Goal: Navigation & Orientation: Understand site structure

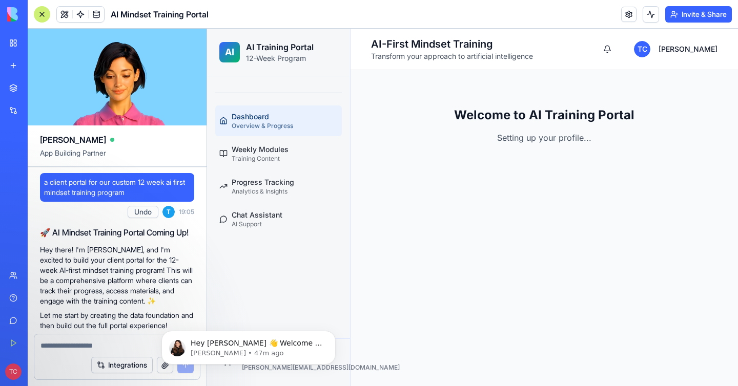
scroll to position [650, 0]
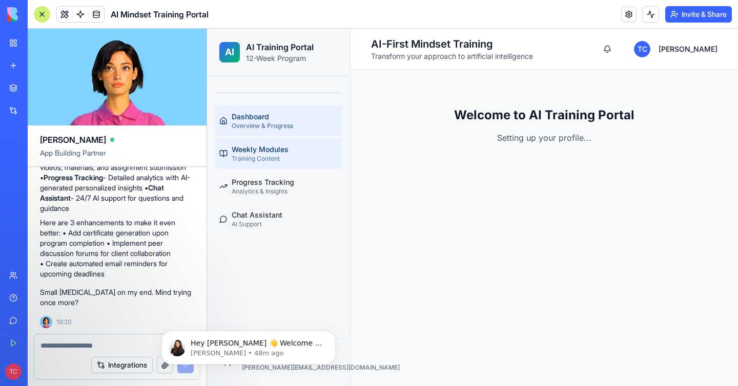
click at [251, 152] on div "Weekly Modules" at bounding box center [285, 150] width 106 height 10
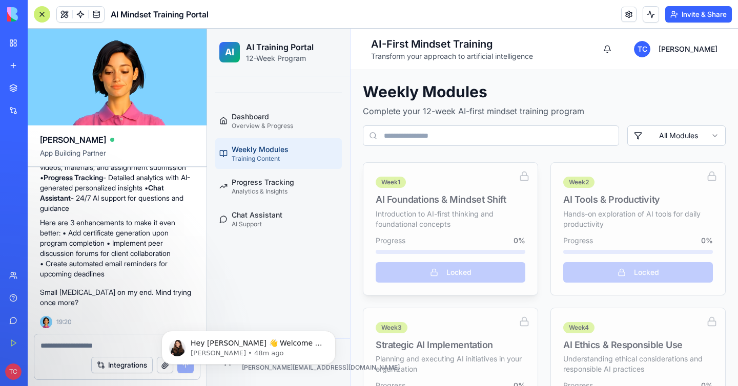
scroll to position [66, 0]
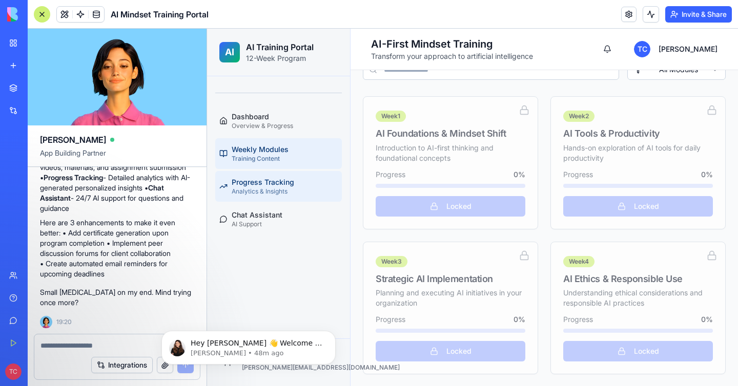
click at [270, 183] on div "Progress Tracking" at bounding box center [285, 182] width 106 height 10
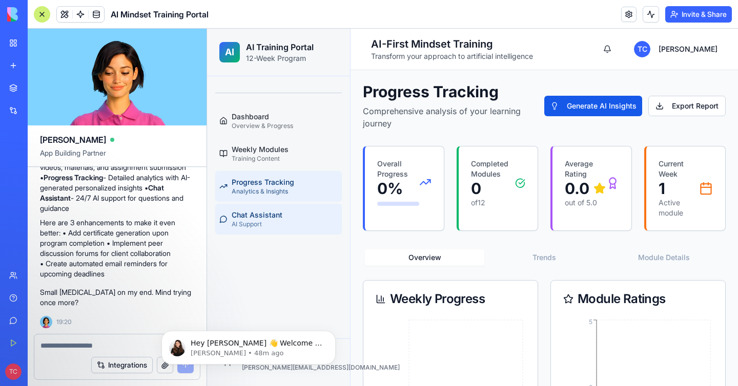
click at [288, 220] on div "AI Support" at bounding box center [285, 224] width 106 height 8
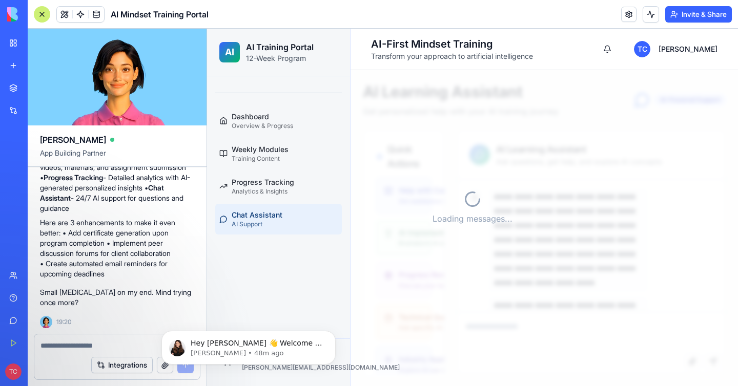
scroll to position [95, 0]
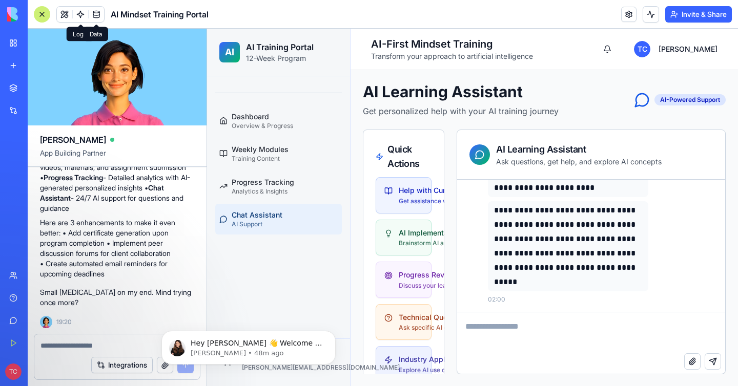
click at [97, 14] on span at bounding box center [96, 14] width 29 height 29
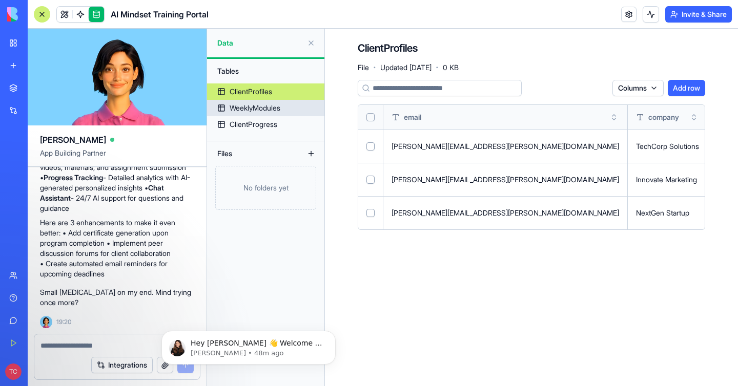
click at [262, 109] on div "WeeklyModules" at bounding box center [255, 108] width 51 height 10
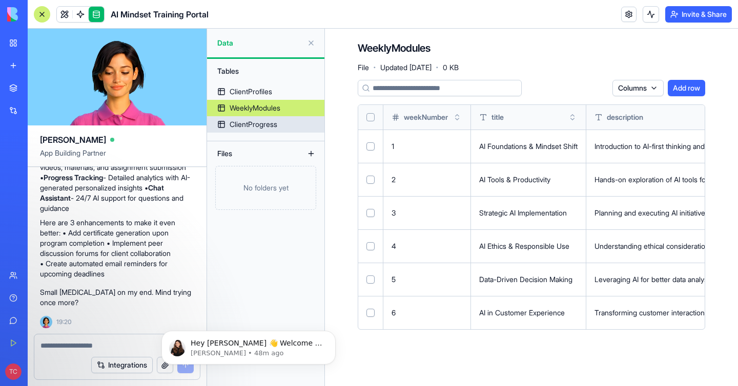
click at [265, 125] on div "ClientProgress" at bounding box center [254, 124] width 48 height 10
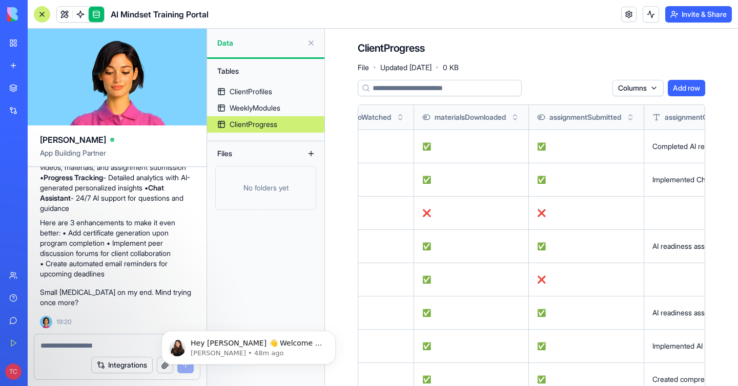
scroll to position [64, 0]
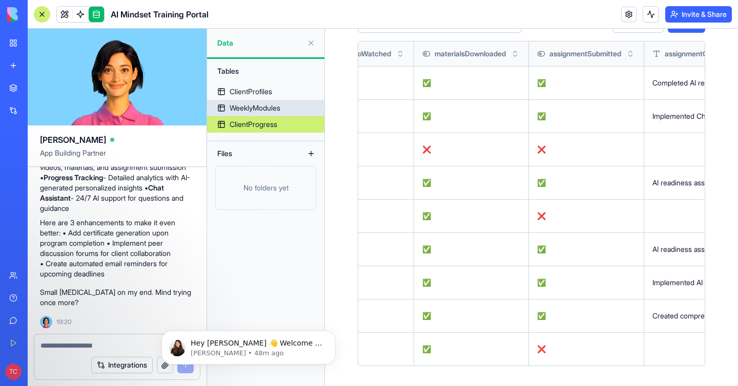
click at [259, 106] on div "WeeklyModules" at bounding box center [255, 108] width 51 height 10
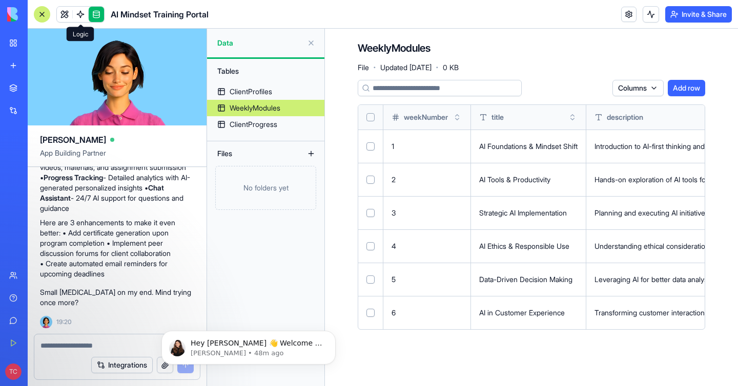
click at [80, 13] on span at bounding box center [80, 14] width 29 height 29
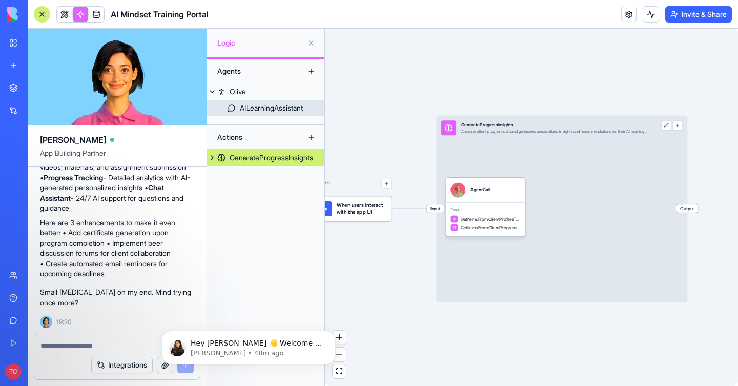
click at [248, 108] on div "AILearningAssistant" at bounding box center [271, 108] width 63 height 10
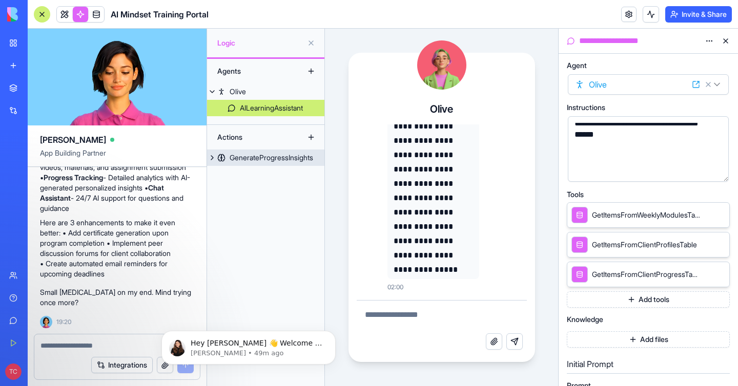
click at [263, 163] on link "GenerateProgressInsights" at bounding box center [265, 158] width 117 height 16
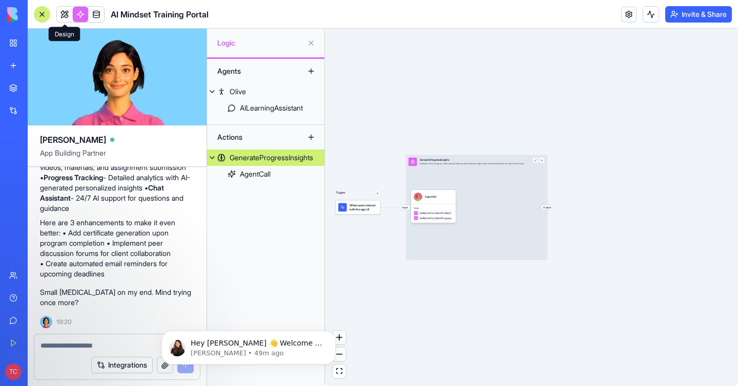
click at [66, 13] on link at bounding box center [64, 14] width 15 height 15
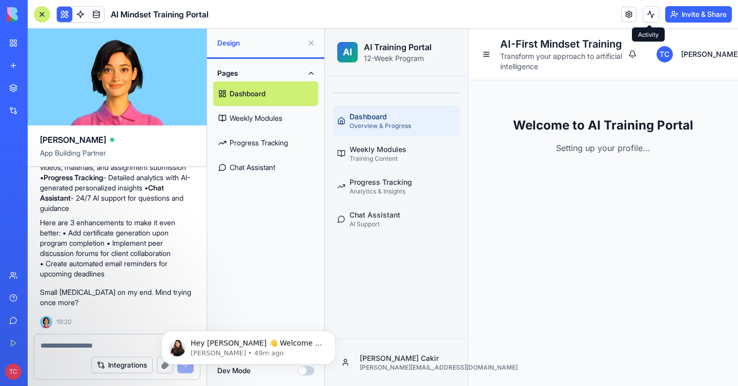
click at [650, 15] on button at bounding box center [651, 14] width 16 height 16
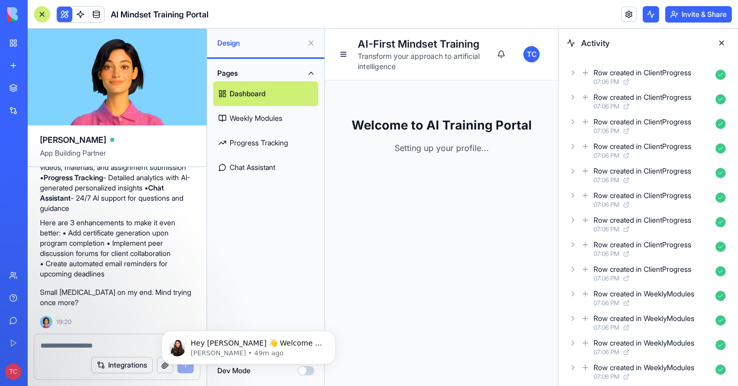
click at [646, 13] on button at bounding box center [651, 14] width 16 height 16
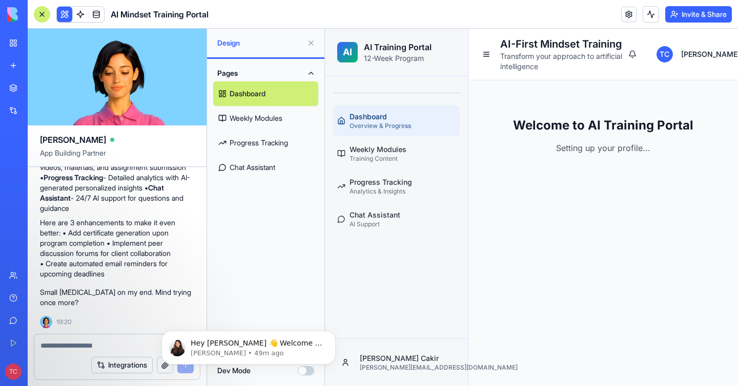
click at [296, 40] on span "Design" at bounding box center [260, 43] width 86 height 10
click at [294, 344] on p "Hey [PERSON_NAME] 👋 Welcome to Blocks 🙌 I'm here if you have any questions!" at bounding box center [257, 344] width 132 height 10
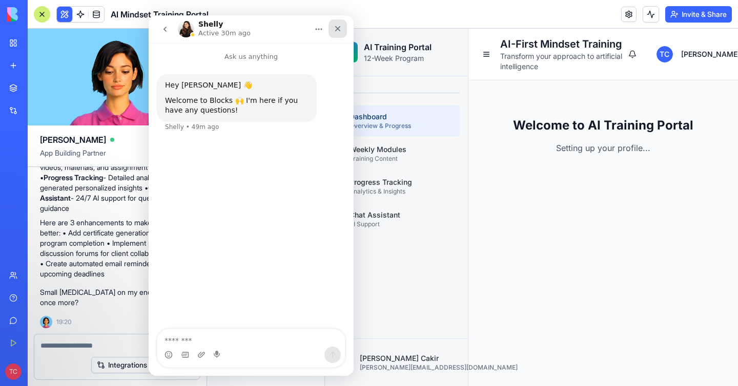
click at [340, 30] on icon "Close" at bounding box center [338, 29] width 8 height 8
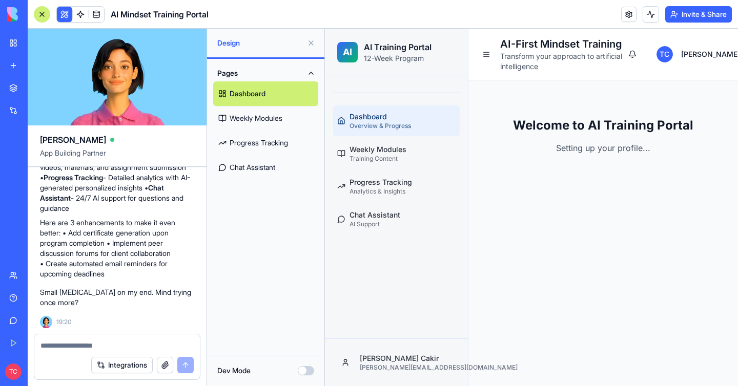
click at [12, 88] on link "Marketplace" at bounding box center [23, 88] width 41 height 20
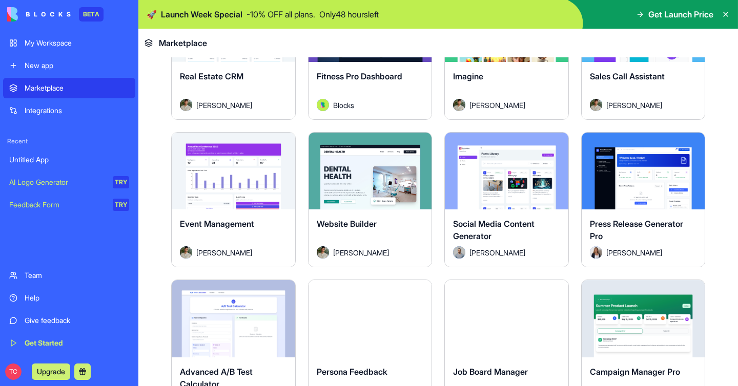
scroll to position [2062, 0]
